Goal: Task Accomplishment & Management: Use online tool/utility

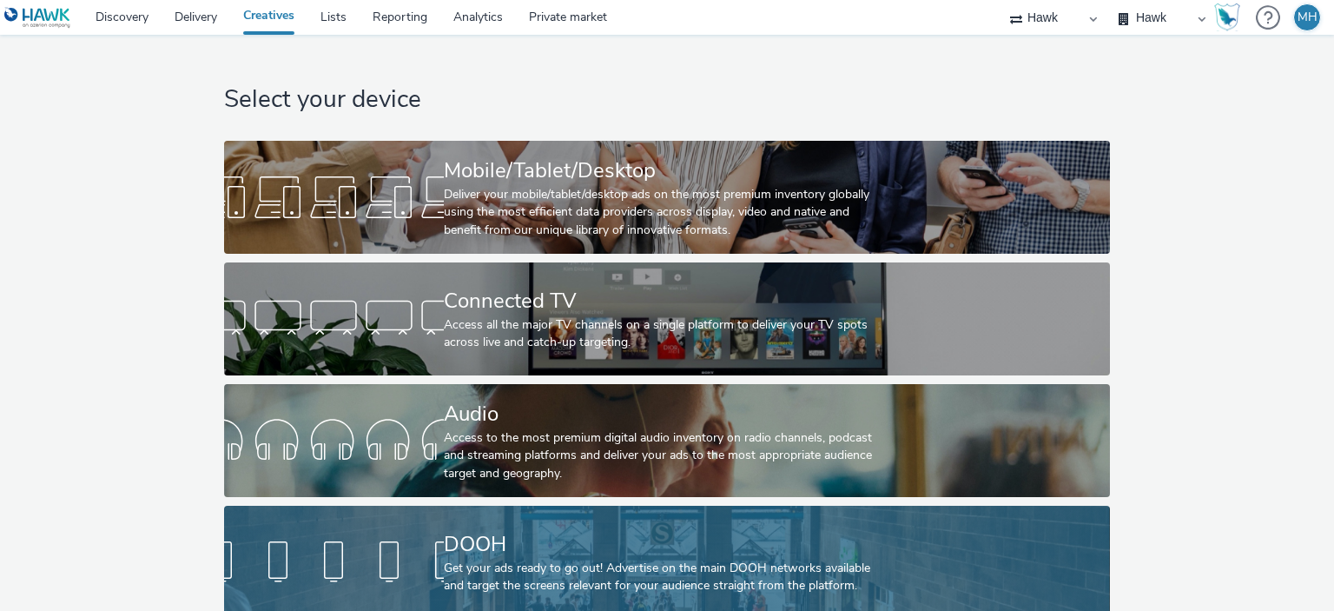
click at [584, 566] on div "Get your ads ready to go out! Advertise on the main DOOH networks available and…" at bounding box center [664, 577] width 440 height 36
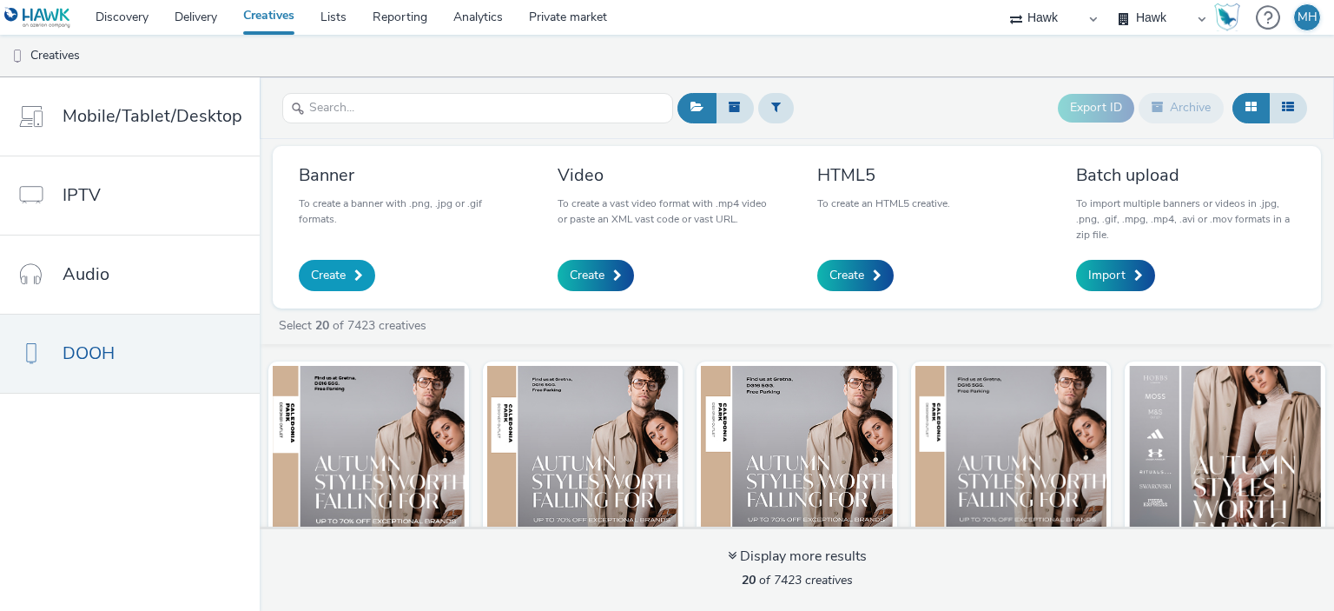
click at [313, 265] on link "Create" at bounding box center [337, 275] width 76 height 31
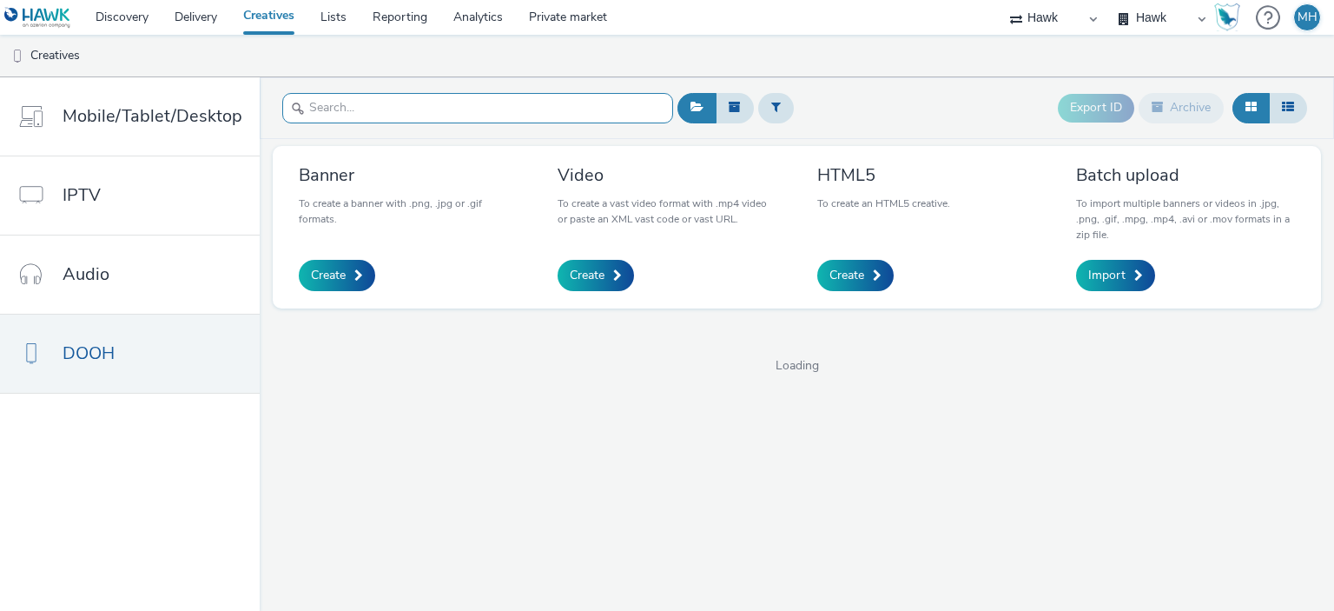
click at [338, 99] on input "text" at bounding box center [477, 108] width 391 height 30
paste input "GBR_Visa_ABM_D6_Static_1080x1920_10"_20250808 ; LAC_MakingPayment_QR 52%"
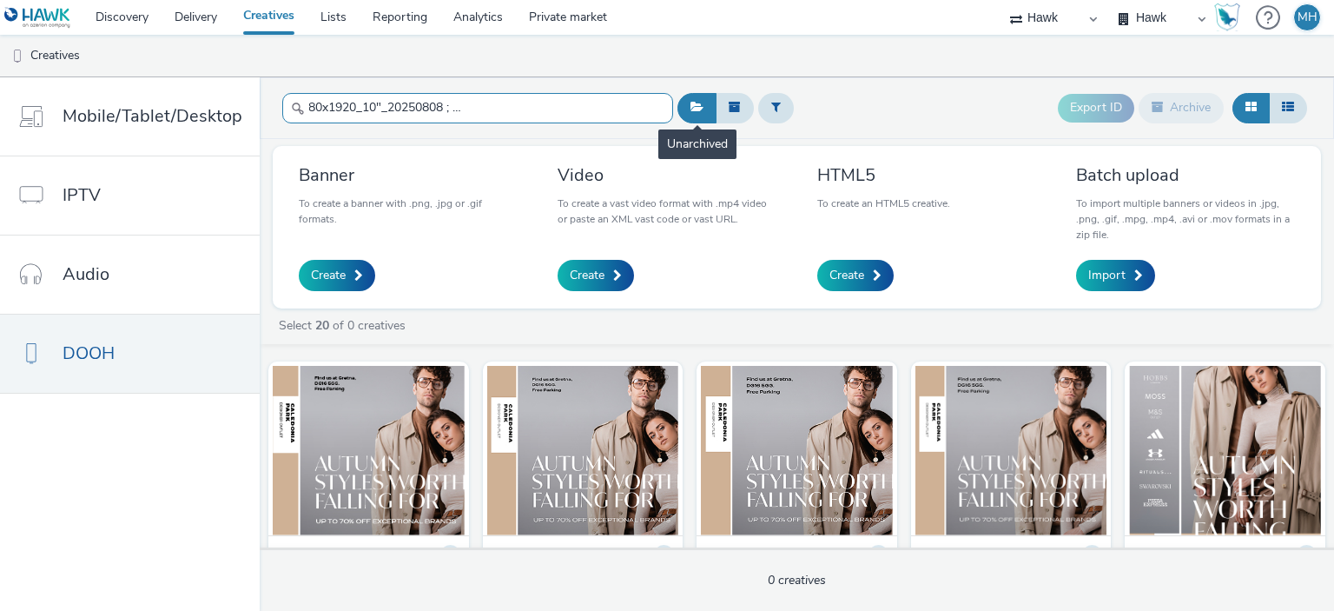
drag, startPoint x: 603, startPoint y: 109, endPoint x: 701, endPoint y: 114, distance: 98.3
click at [701, 114] on header "GBR_Visa_ABM_D6_Static_1080x1920_10"_20250808 ; LAC_MakingPayment_QR 52% Export…" at bounding box center [797, 108] width 1075 height 62
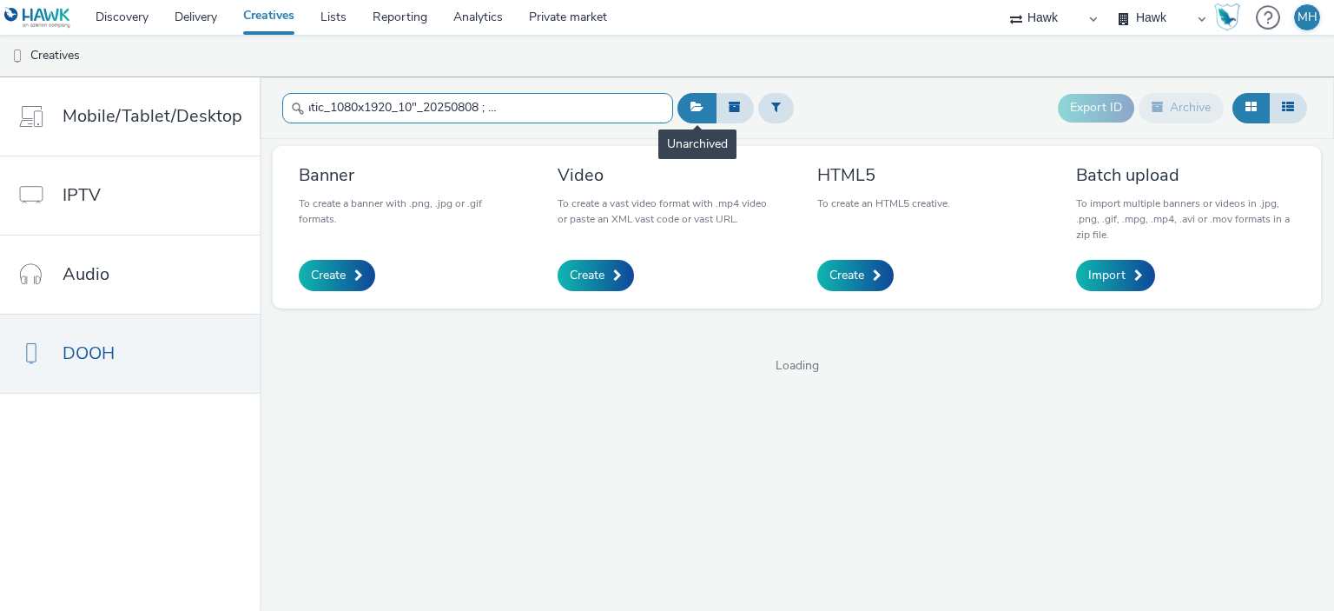
scroll to position [0, 138]
type input "GBR_Visa_ABM_D6_Static_1080x1920_10"_20250808 ; LAC_MakingPayment_QR"
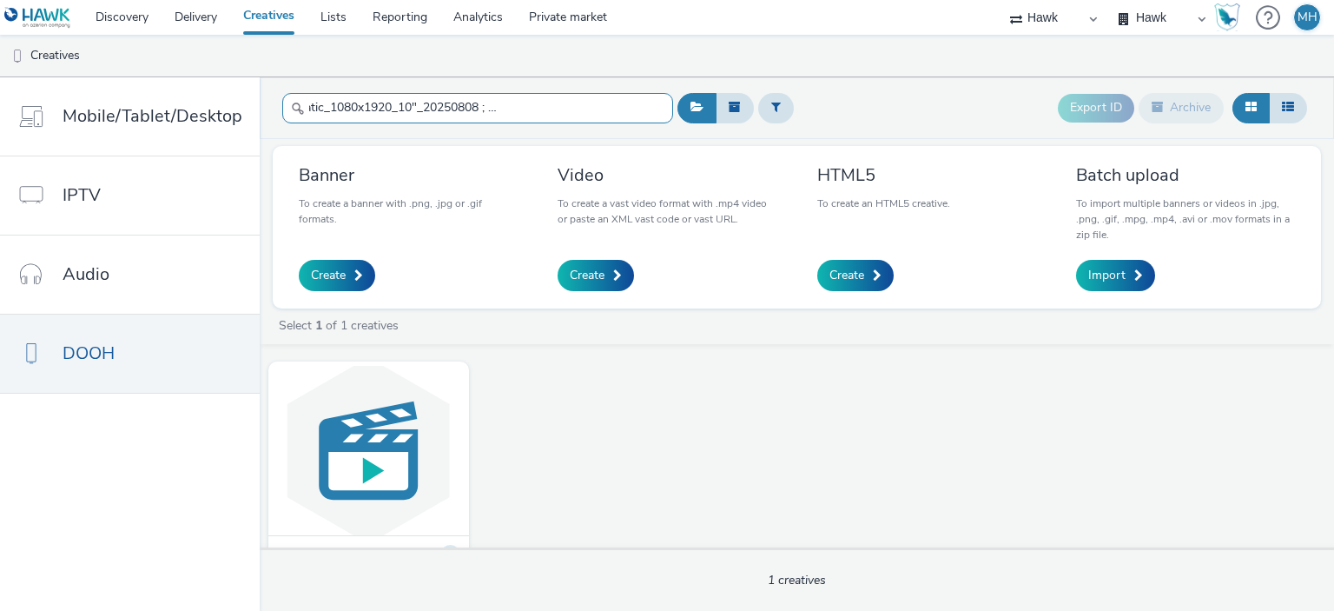
scroll to position [104, 0]
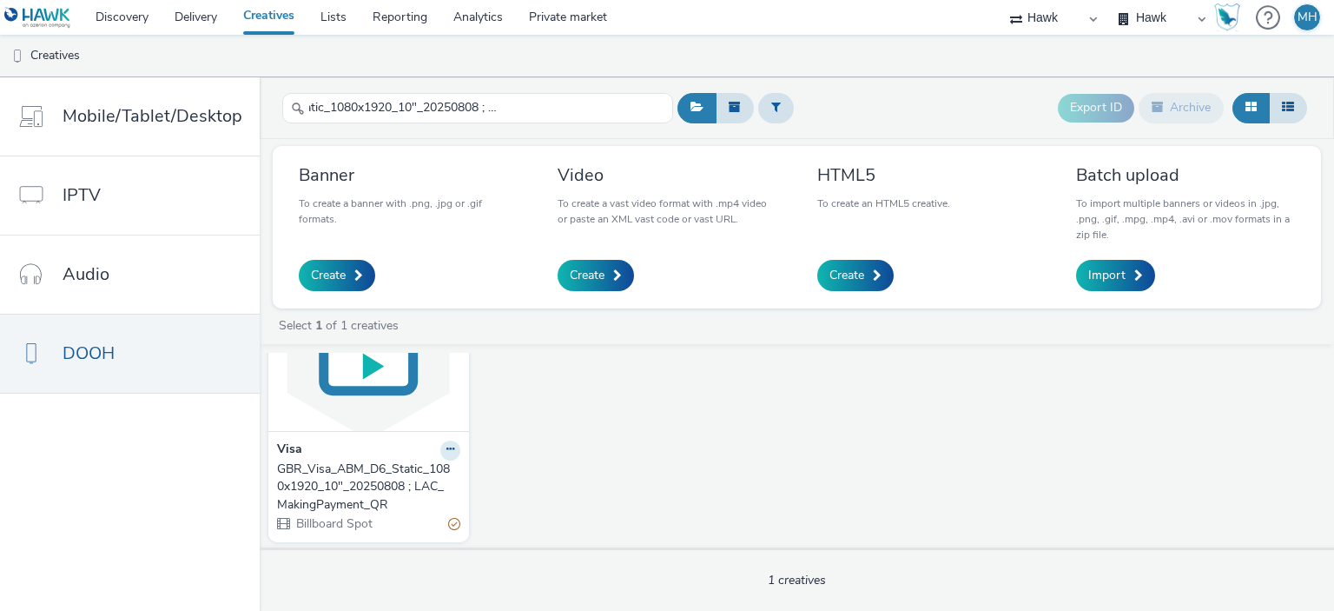
click at [373, 404] on img at bounding box center [369, 345] width 192 height 169
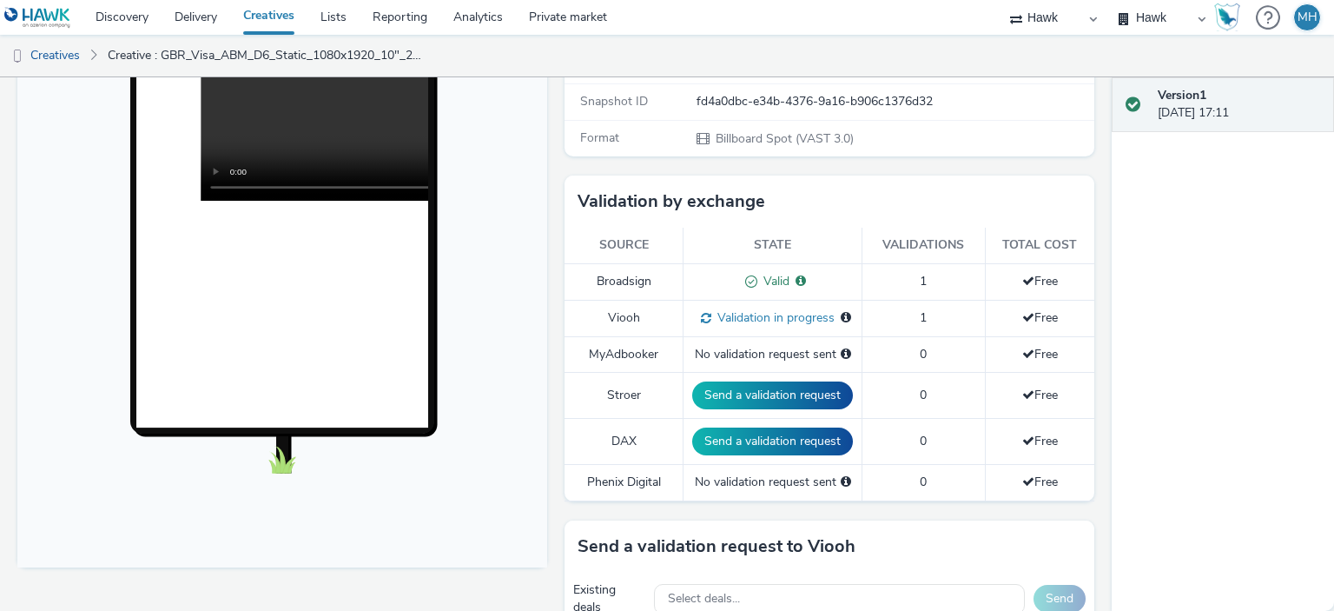
scroll to position [354, 0]
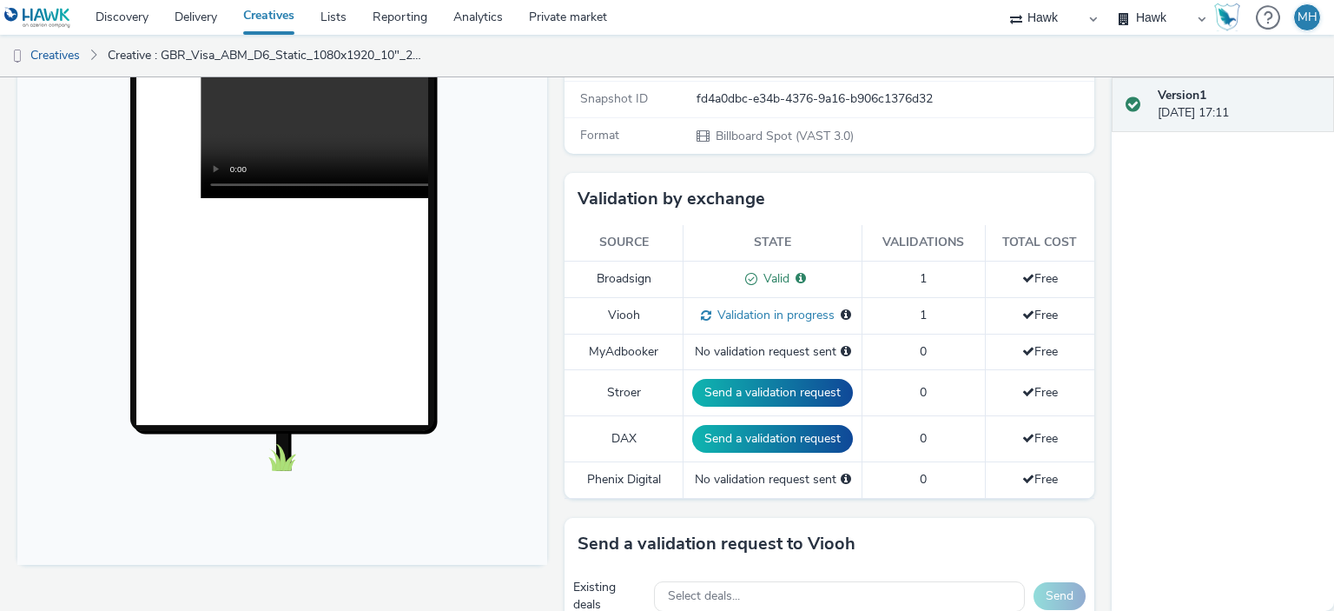
click at [795, 307] on span "Validation in progress" at bounding box center [772, 315] width 123 height 17
click at [797, 319] on span "Validation in progress" at bounding box center [772, 315] width 123 height 17
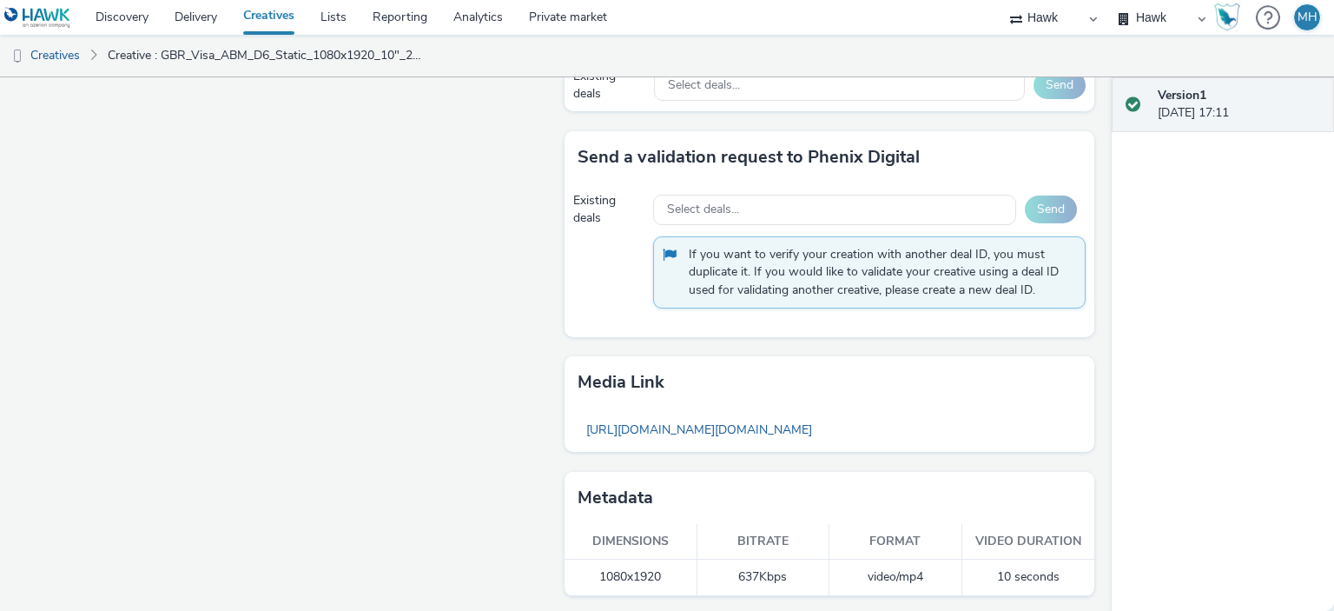
scroll to position [0, 0]
